Goal: Task Accomplishment & Management: Manage account settings

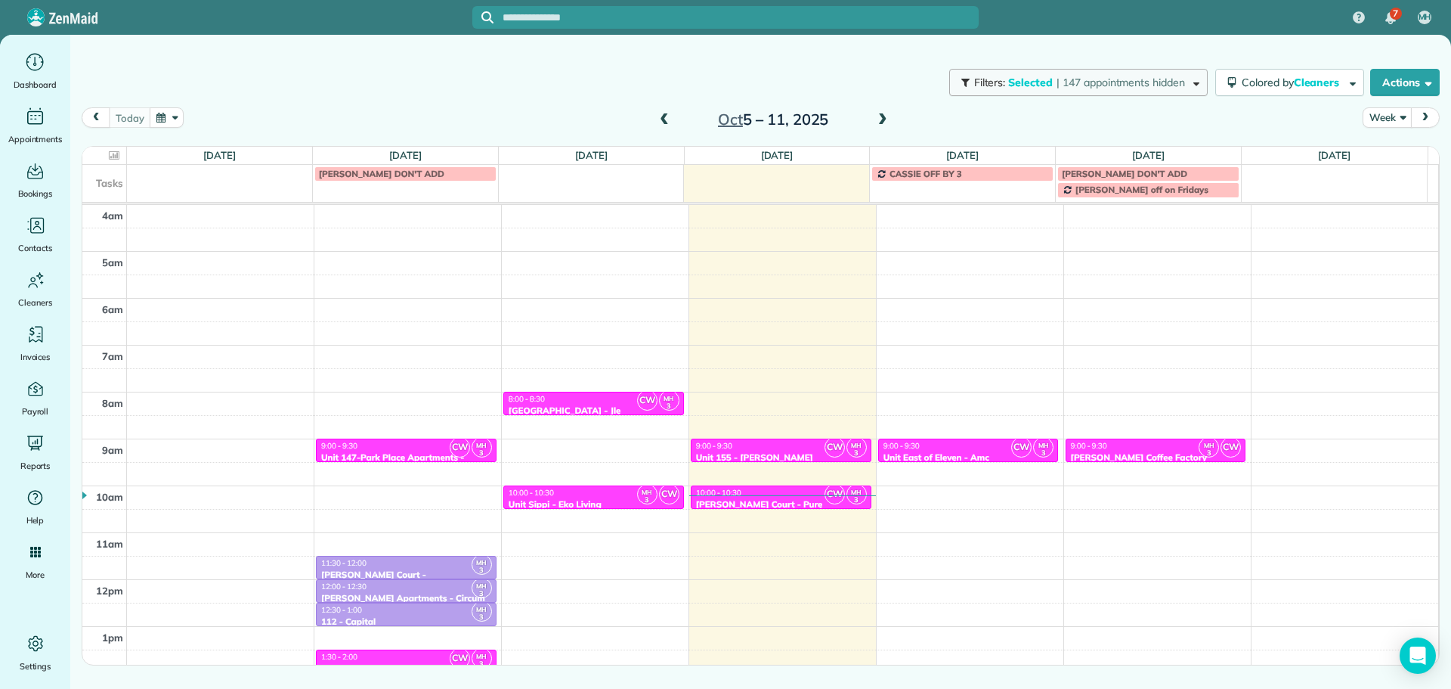
scroll to position [141, 0]
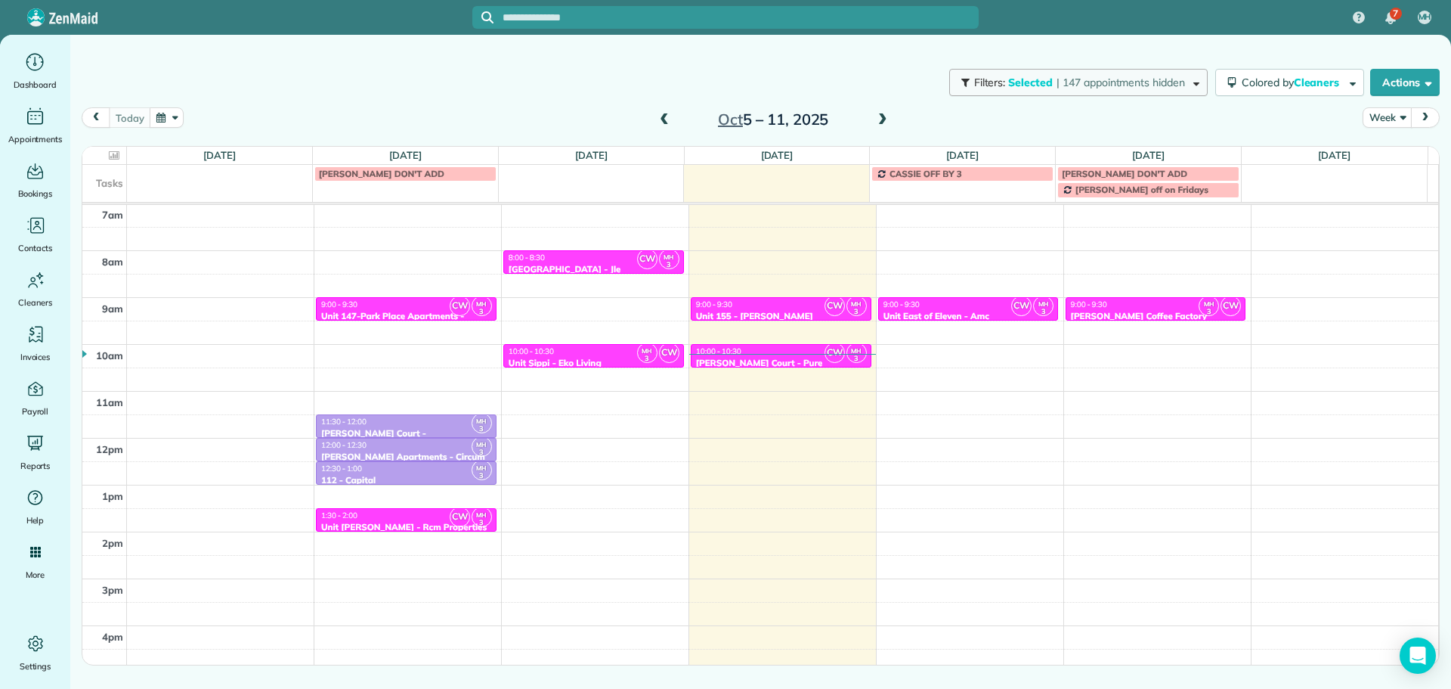
click at [1044, 79] on span "Selected" at bounding box center [1030, 83] width 45 height 14
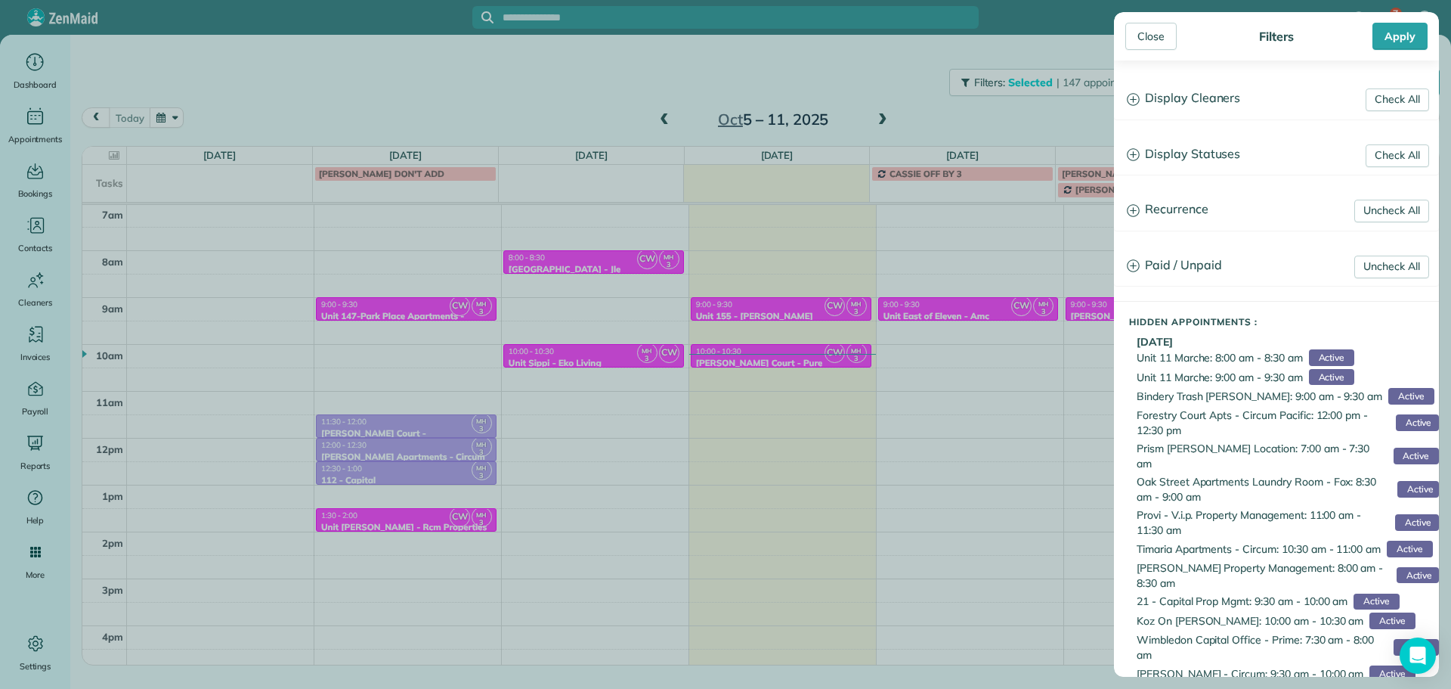
click at [1169, 93] on h3 "Display Cleaners" at bounding box center [1277, 98] width 324 height 39
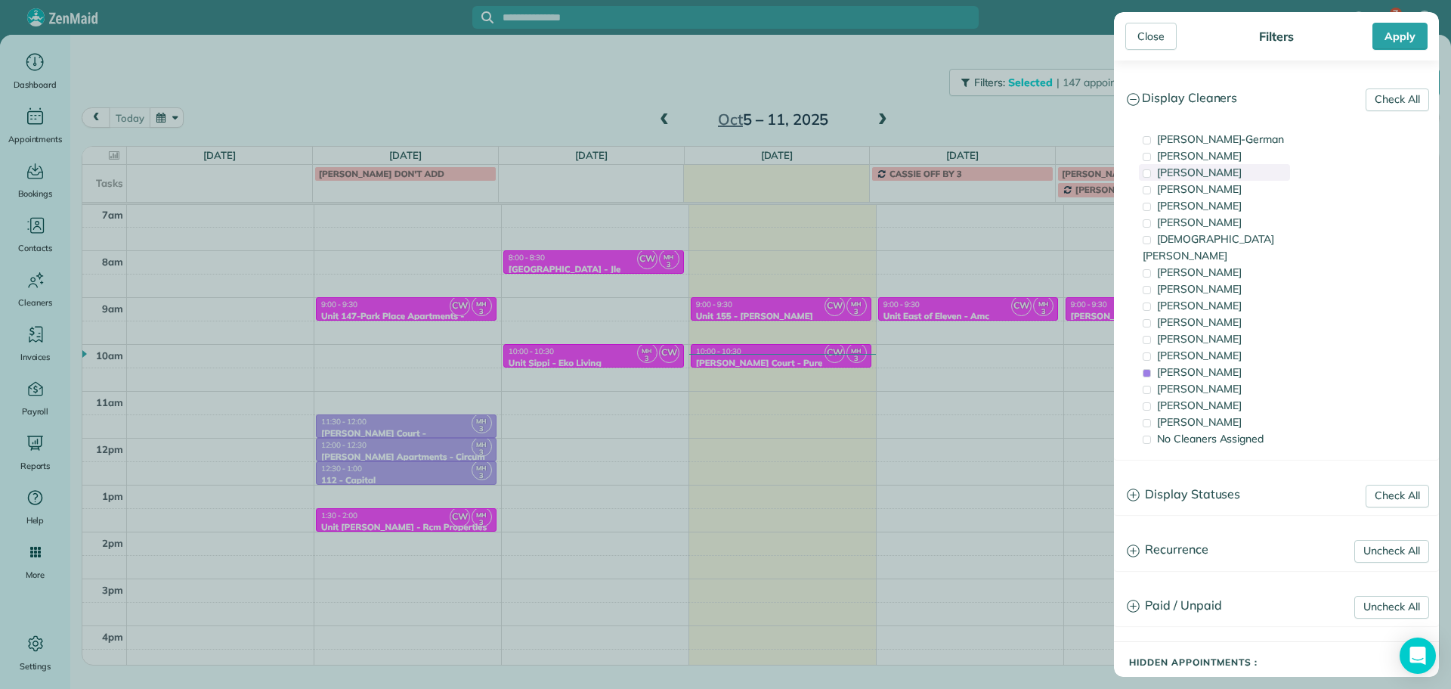
click at [1230, 172] on span "[PERSON_NAME]" at bounding box center [1199, 173] width 85 height 14
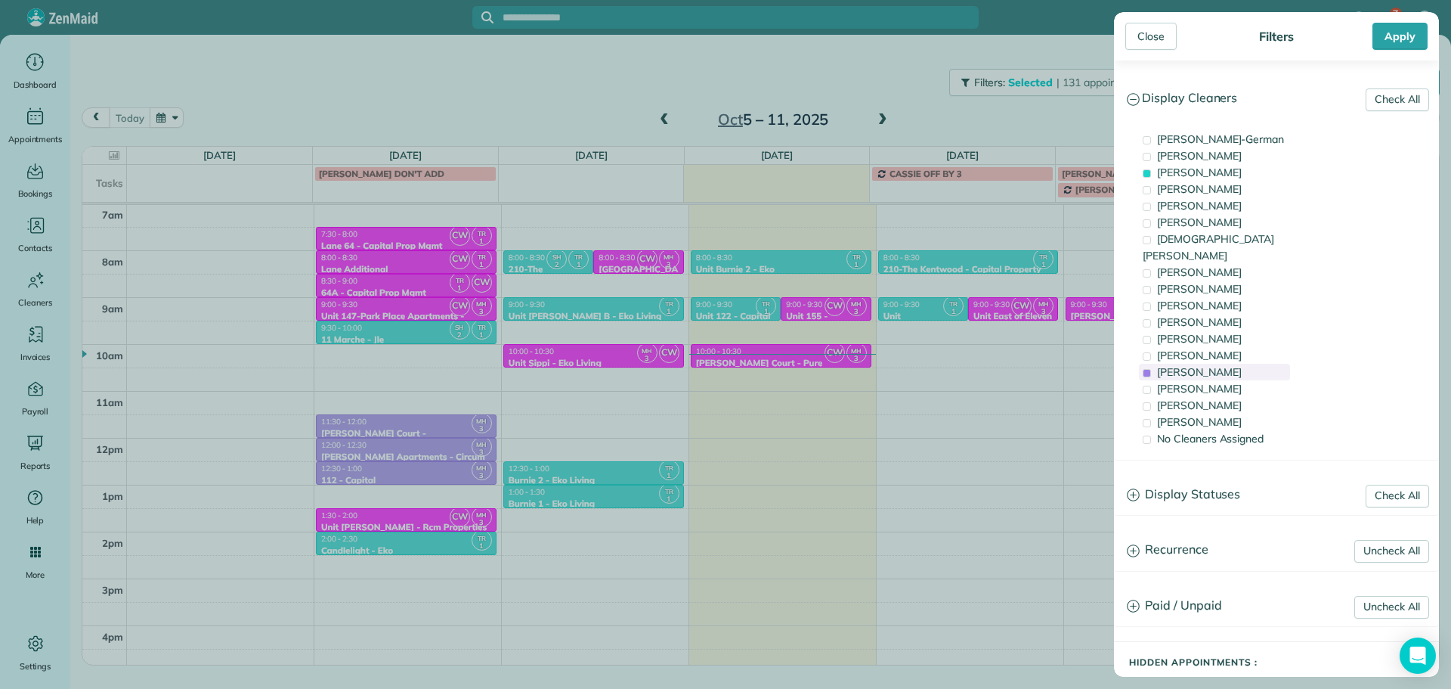
click at [1212, 365] on span "[PERSON_NAME]" at bounding box center [1199, 372] width 85 height 14
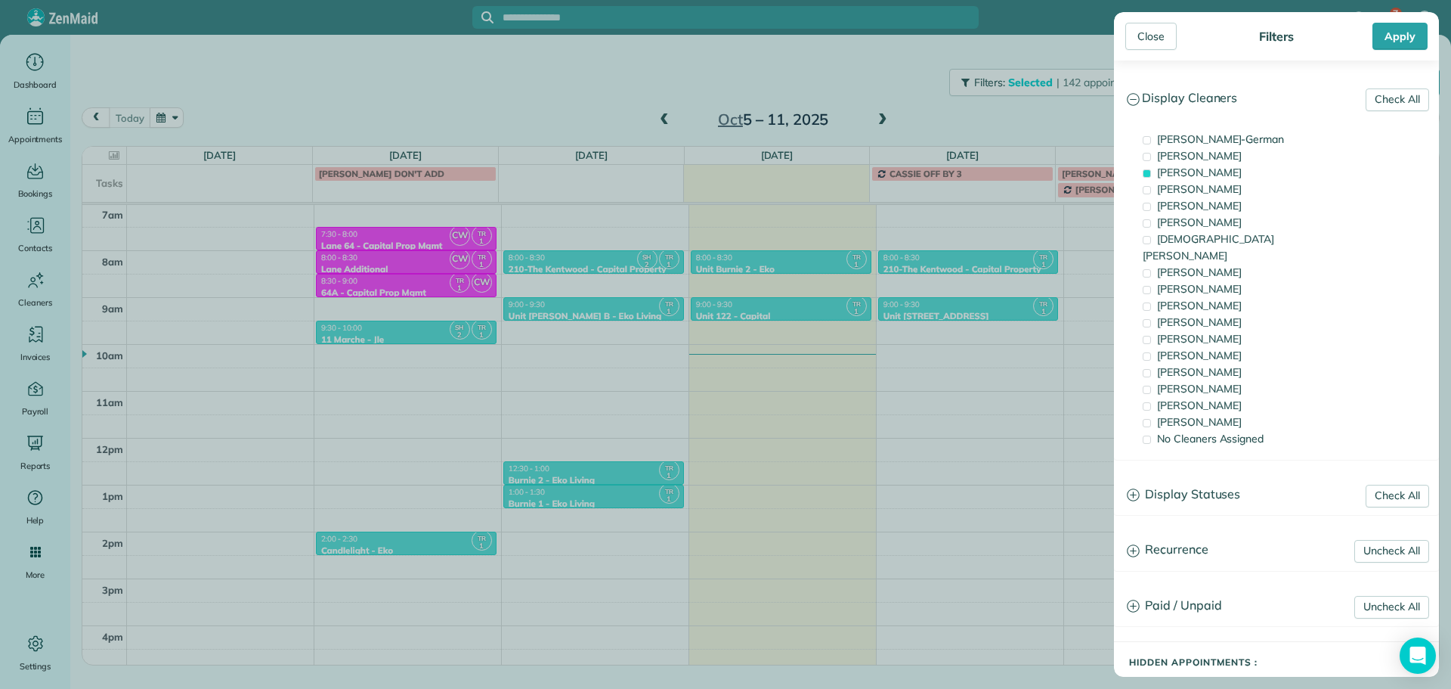
click at [711, 306] on div "Close Filters Apply Check All Display Cleaners [PERSON_NAME]-German [PERSON_NAM…" at bounding box center [725, 344] width 1451 height 689
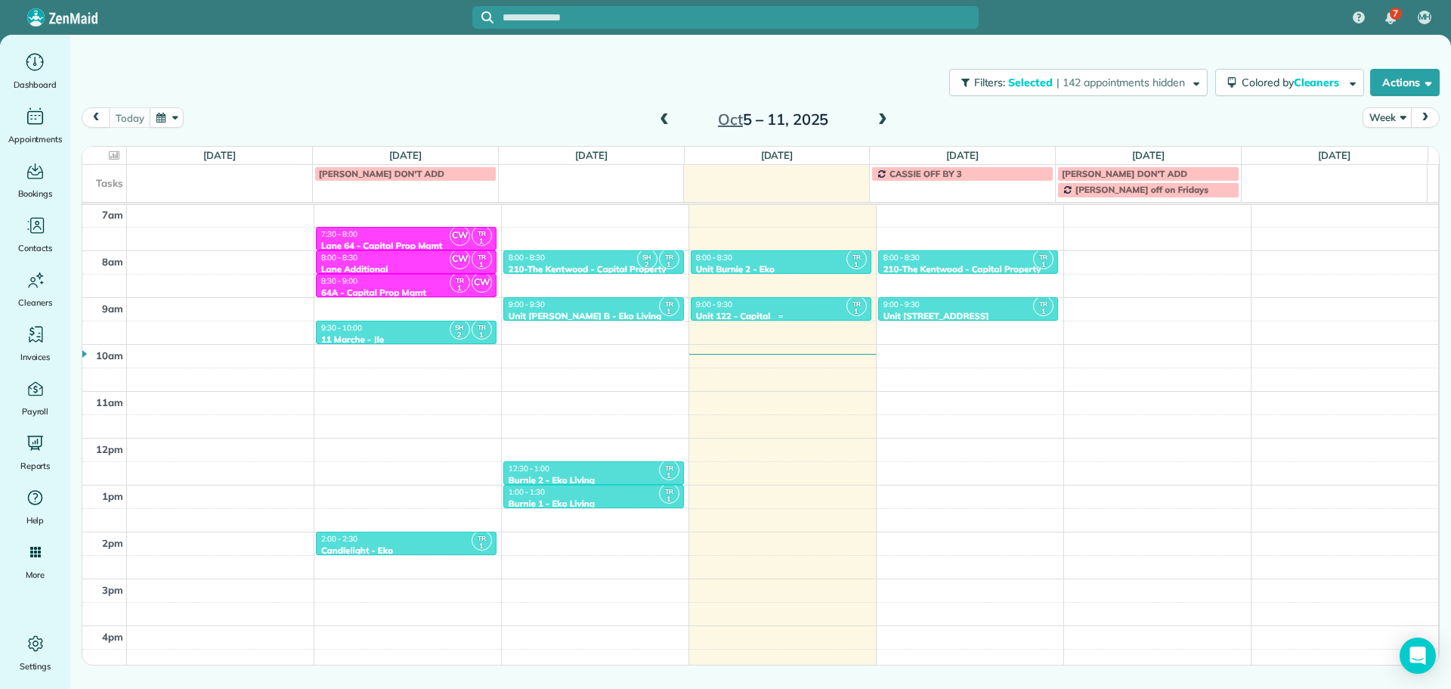
click at [711, 306] on span "9:00 - 9:30" at bounding box center [714, 304] width 36 height 10
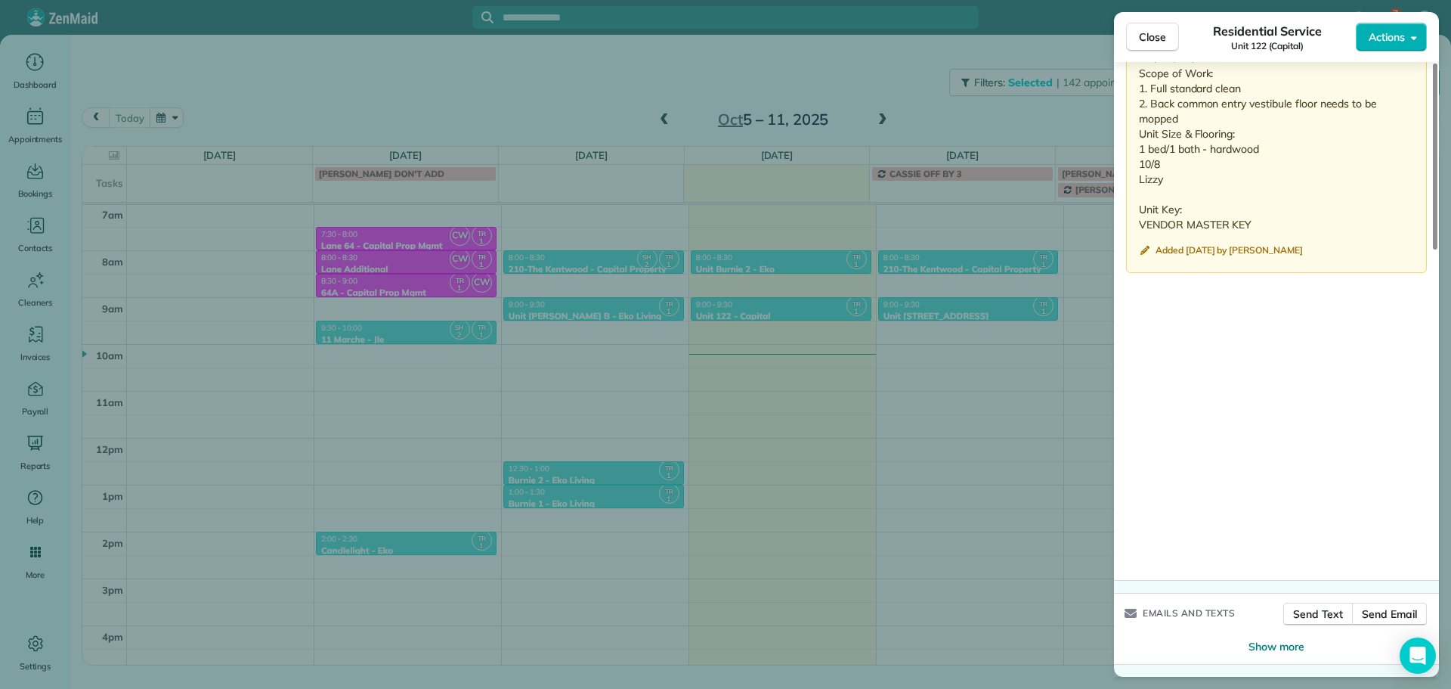
scroll to position [1253, 0]
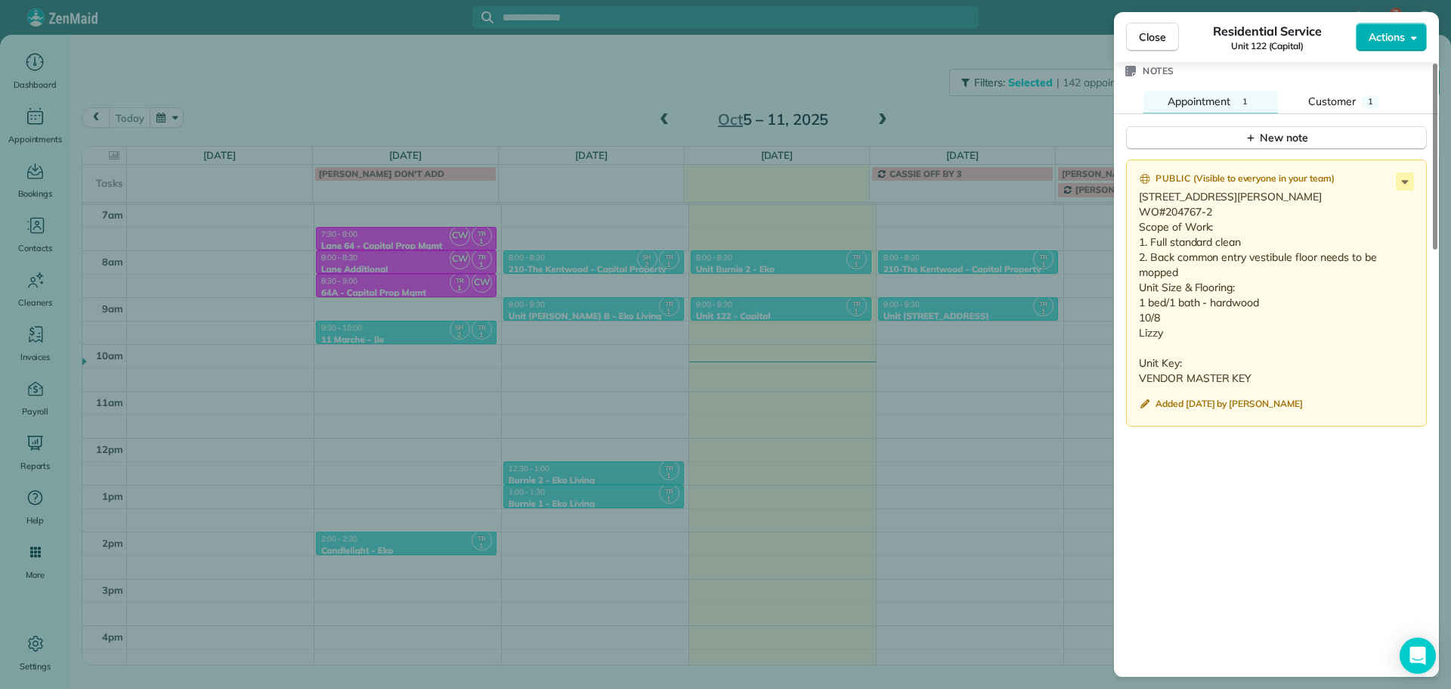
click at [814, 71] on div "Close Residential Service Unit 122 (Capital) Actions Status Active Unit 122 (Ca…" at bounding box center [725, 344] width 1451 height 689
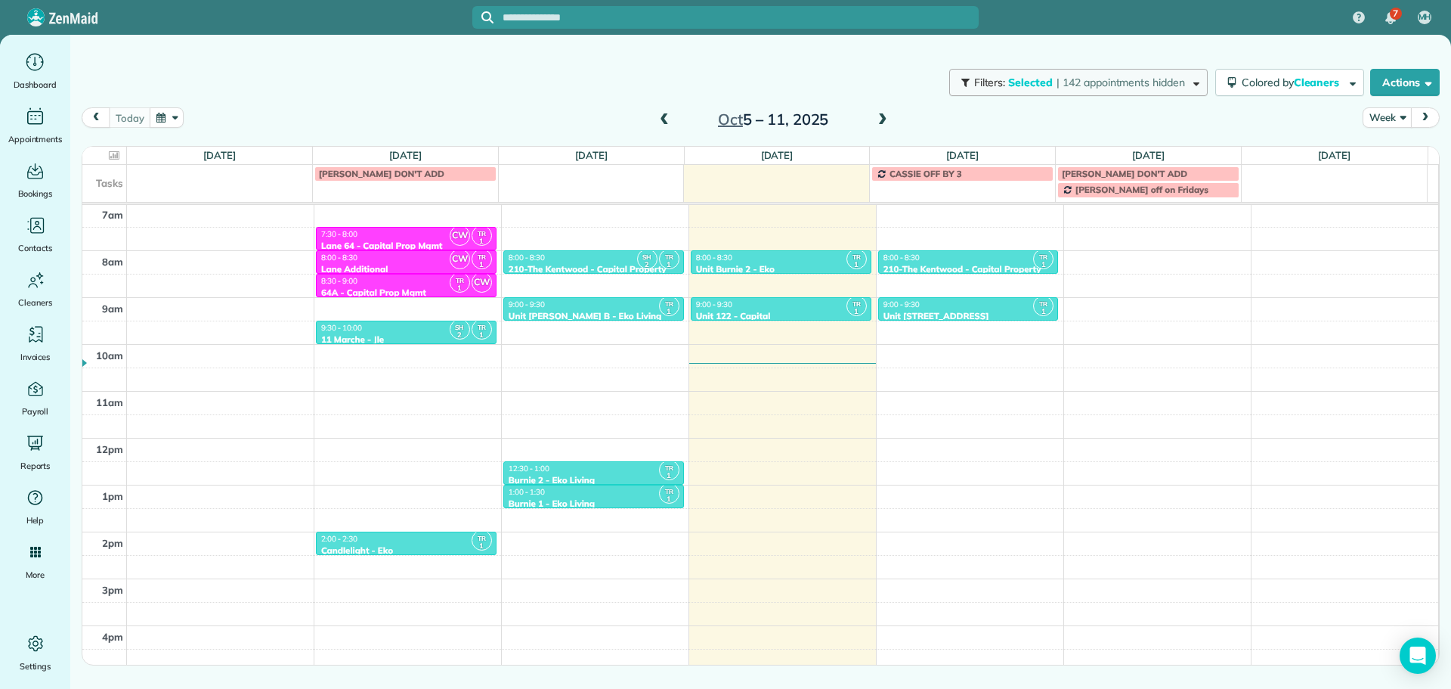
click at [1093, 78] on span "| 142 appointments hidden" at bounding box center [1121, 83] width 129 height 14
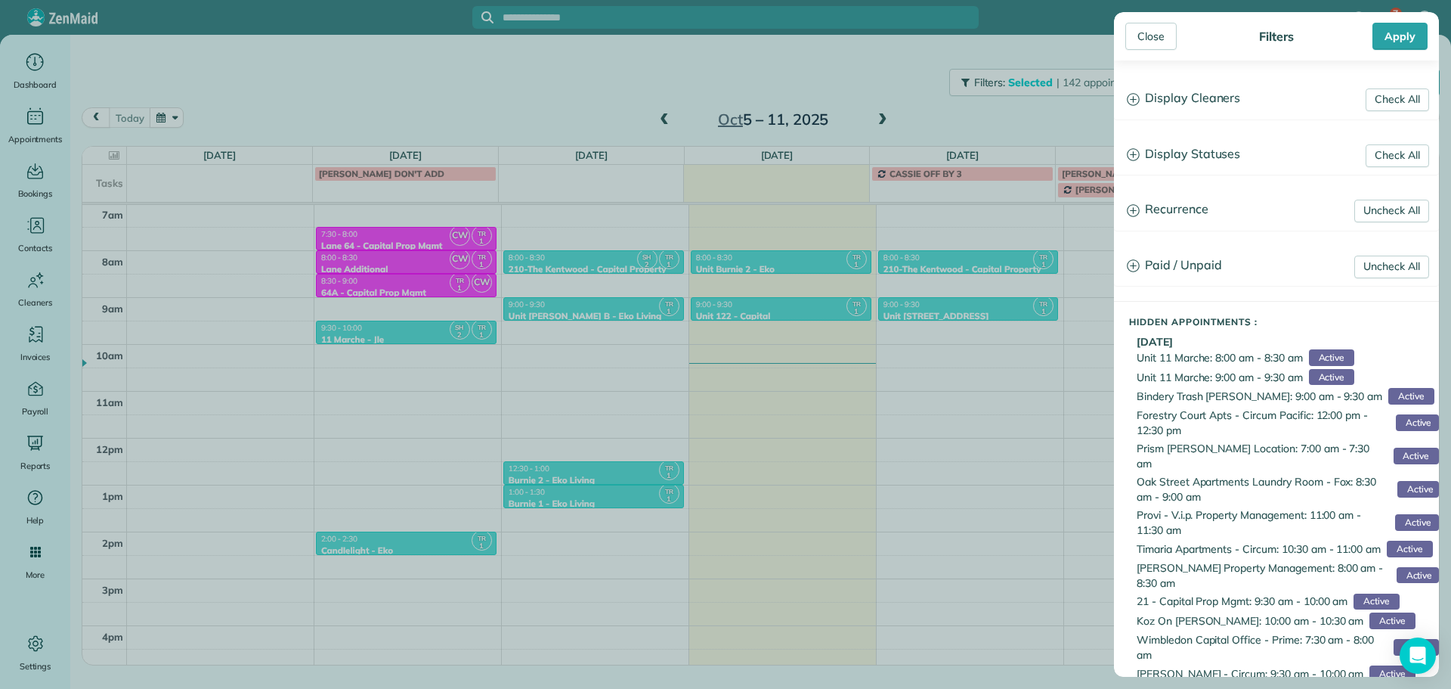
click at [1179, 103] on h3 "Display Cleaners" at bounding box center [1277, 98] width 324 height 39
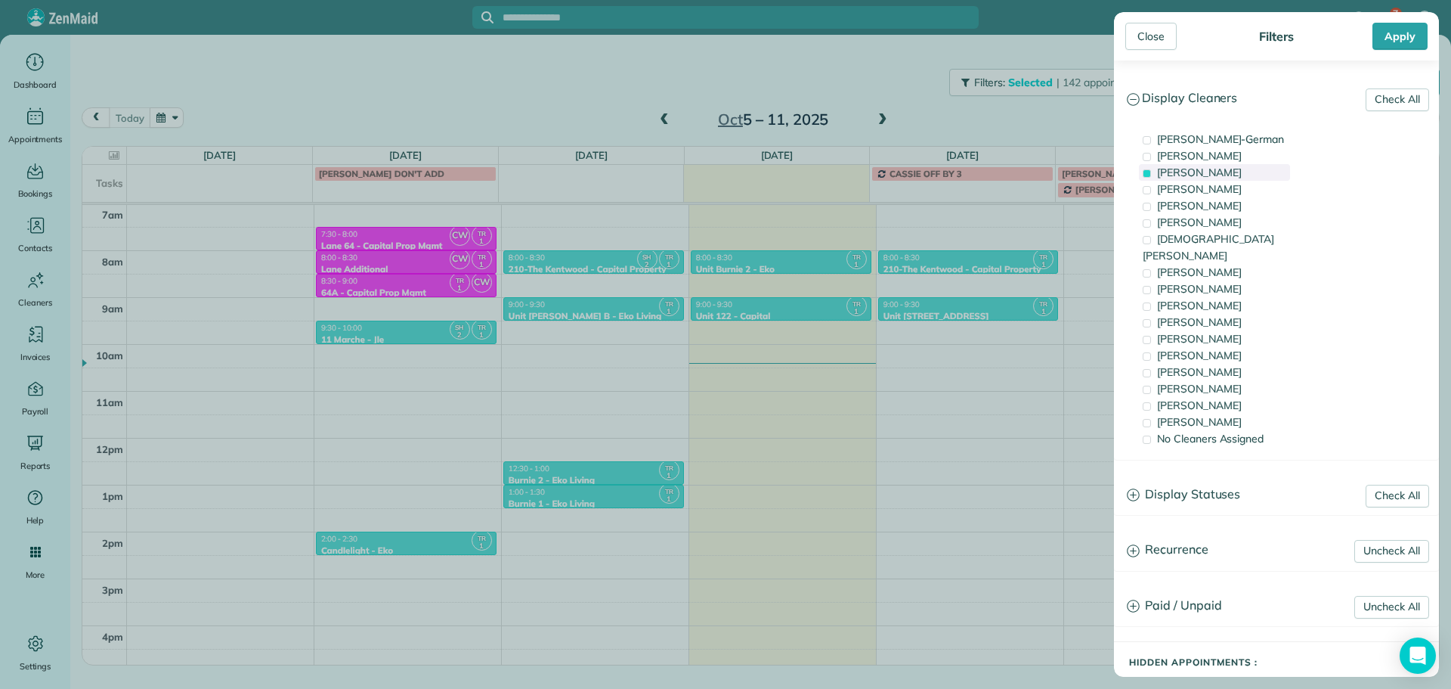
click at [1201, 175] on span "[PERSON_NAME]" at bounding box center [1199, 173] width 85 height 14
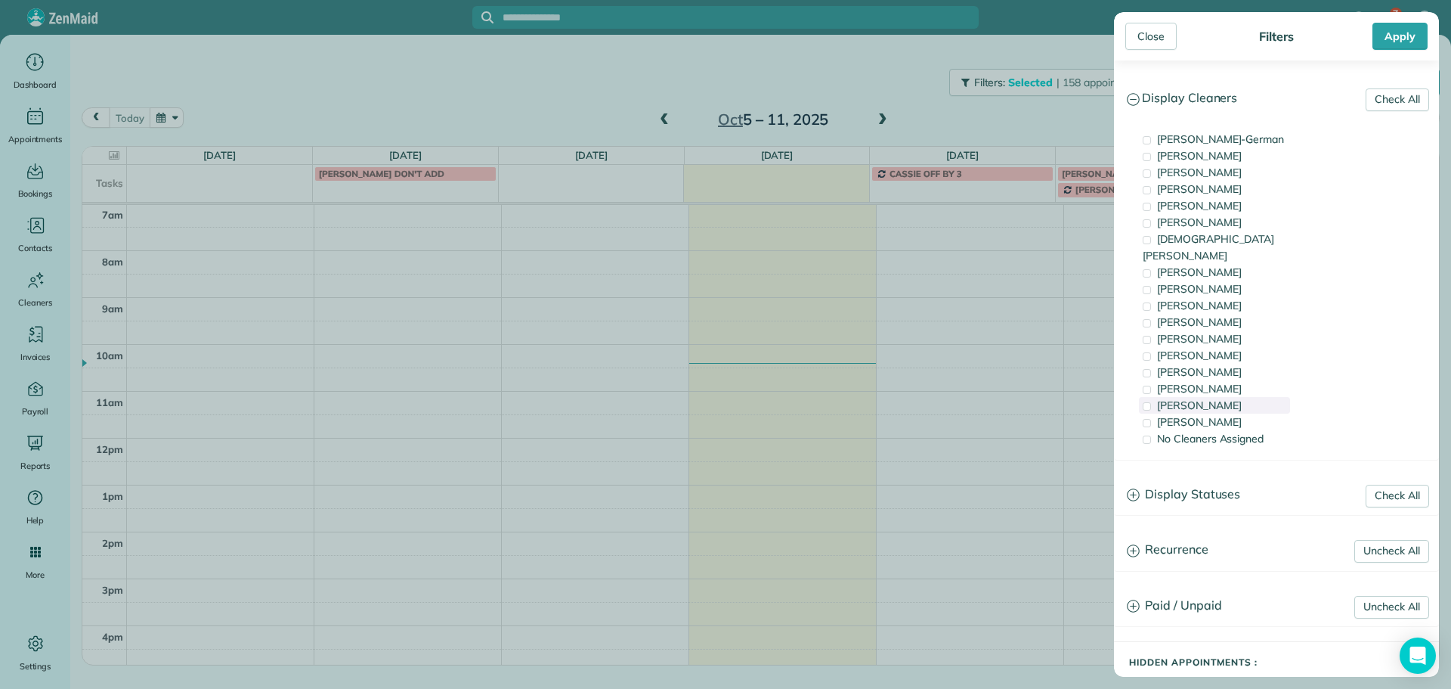
click at [1220, 398] on span "[PERSON_NAME]" at bounding box center [1199, 405] width 85 height 14
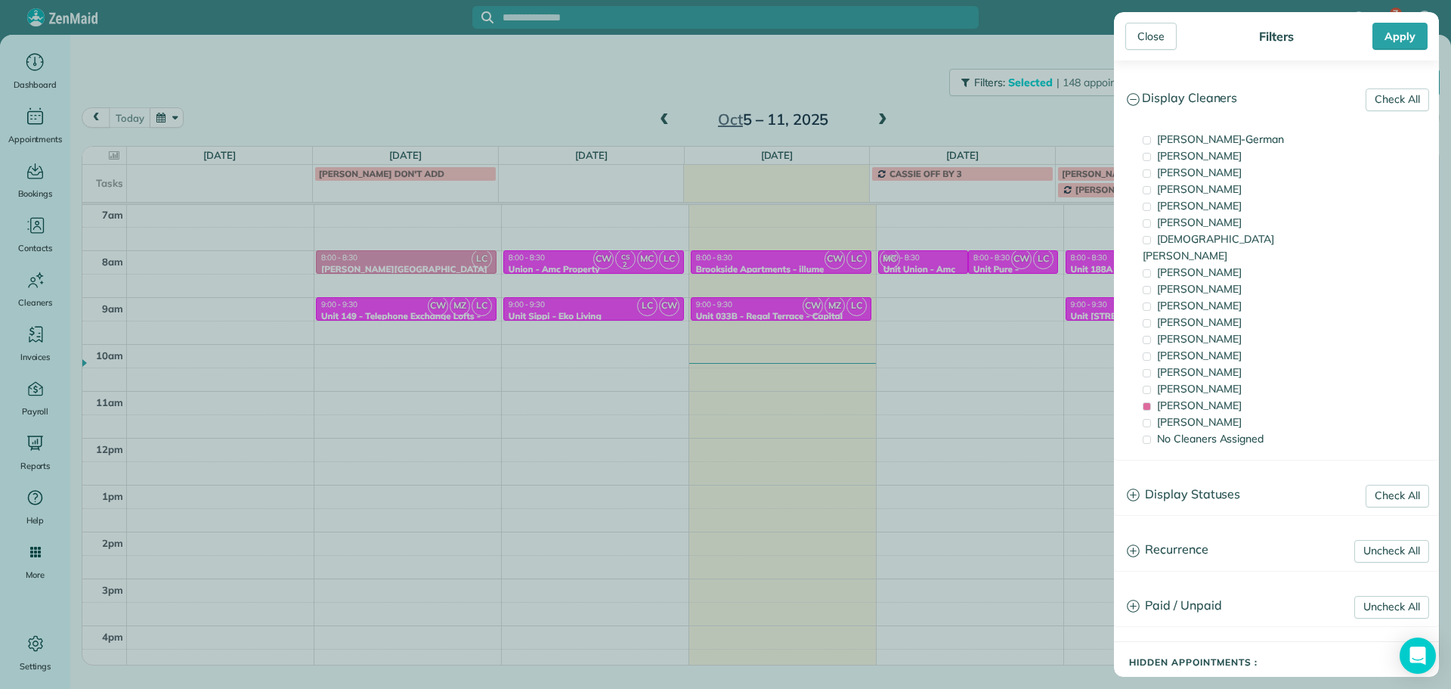
click at [910, 131] on div "Close Filters Apply Check All Display Cleaners [PERSON_NAME]-German [PERSON_NAM…" at bounding box center [725, 344] width 1451 height 689
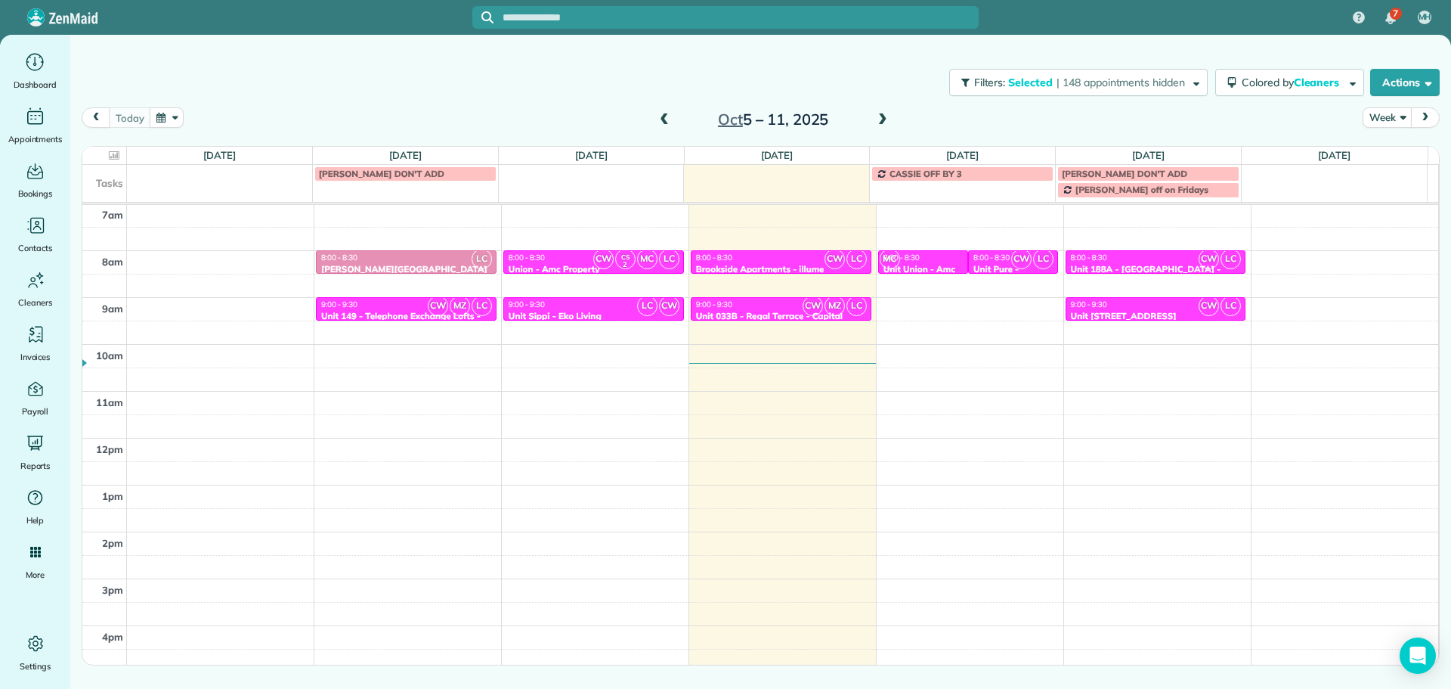
click at [887, 122] on span at bounding box center [883, 120] width 17 height 14
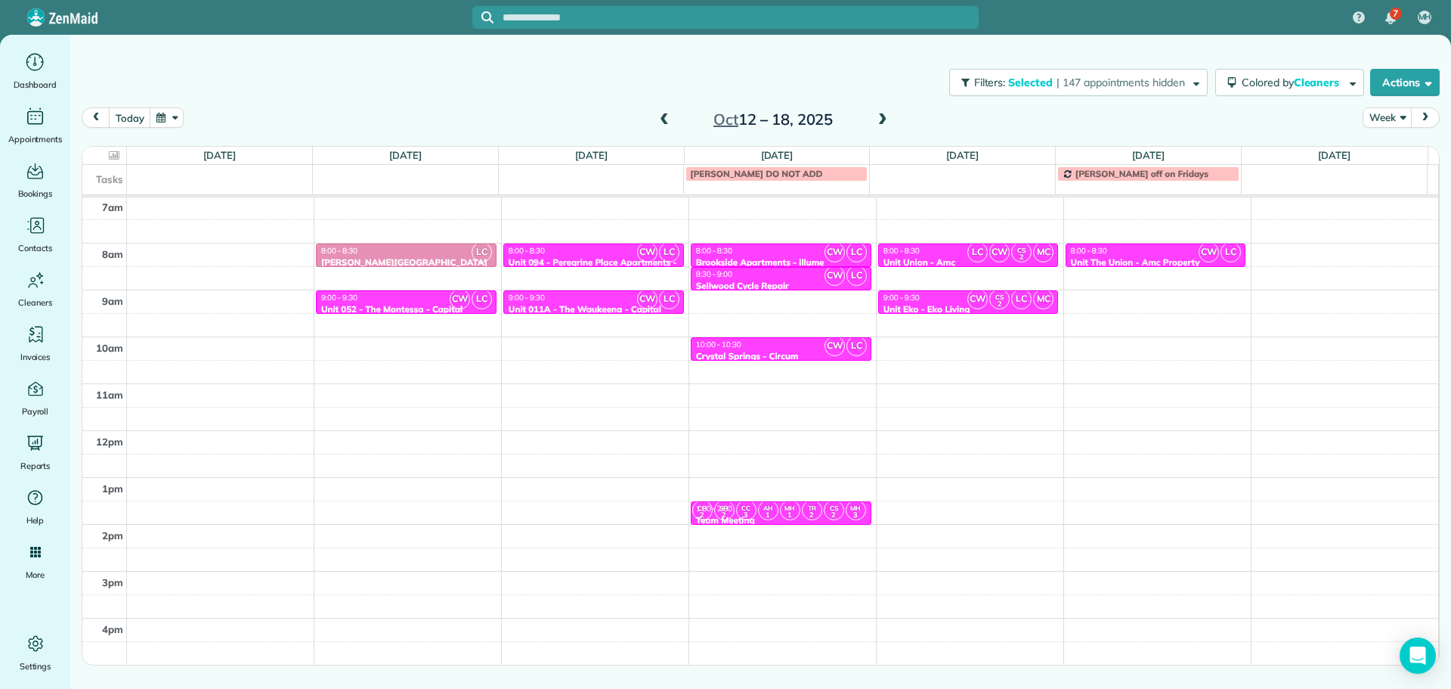
click at [668, 116] on span at bounding box center [664, 120] width 17 height 14
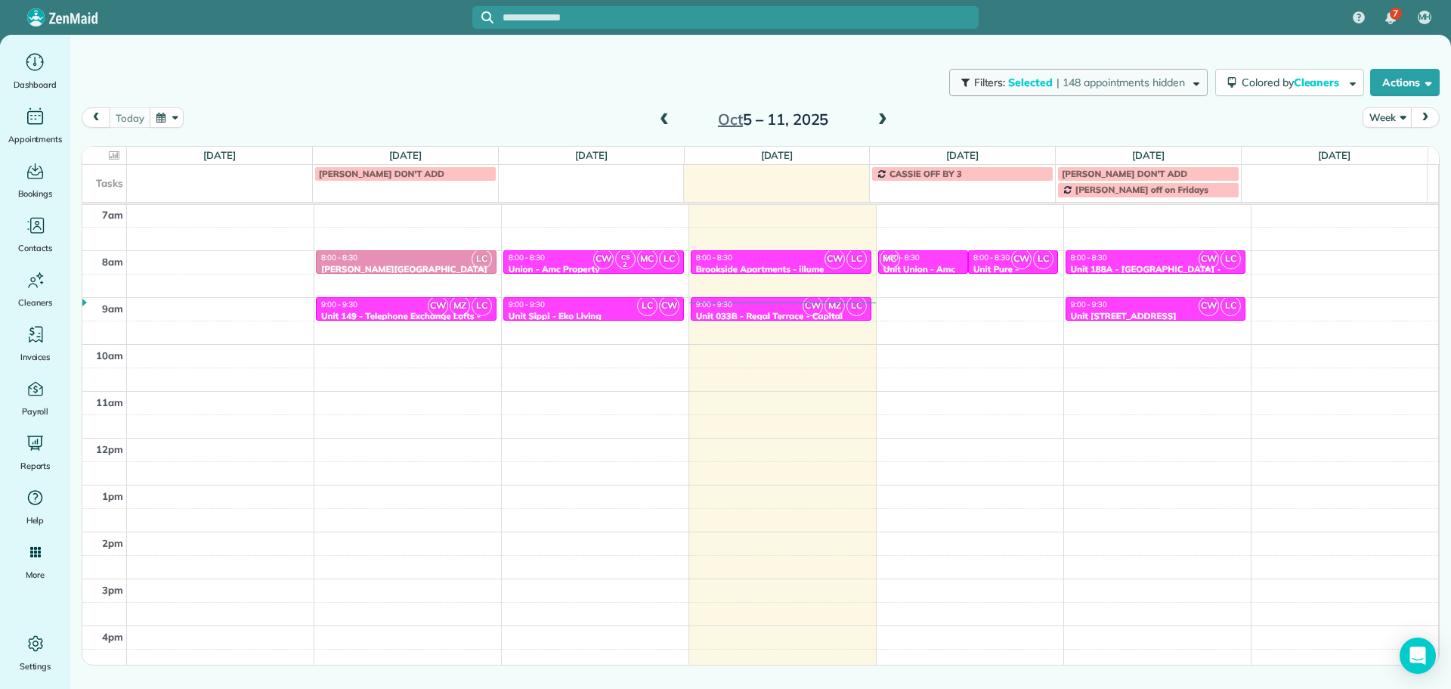
click at [1100, 87] on span "| 148 appointments hidden" at bounding box center [1121, 83] width 129 height 14
